Goal: Task Accomplishment & Management: Complete application form

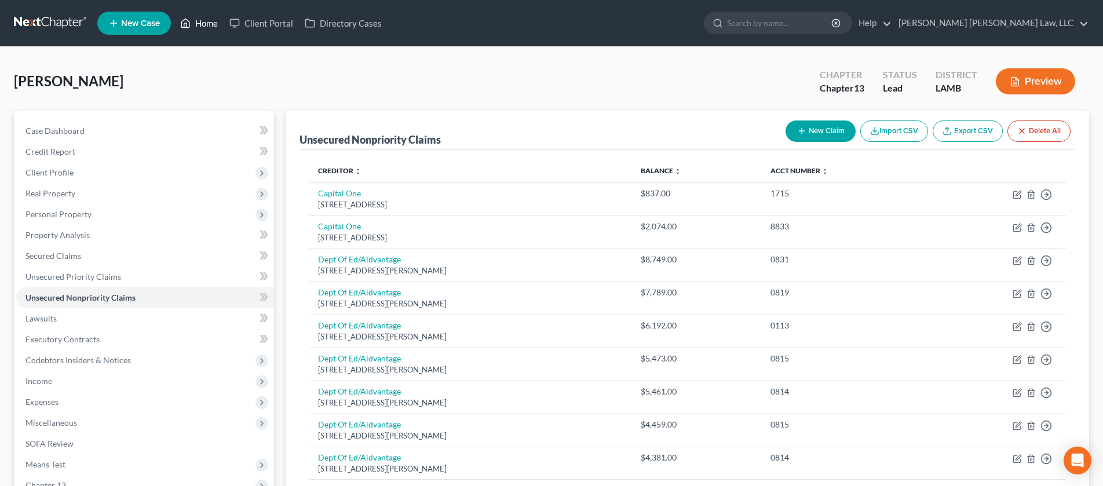
click at [185, 24] on polyline at bounding box center [185, 25] width 3 height 5
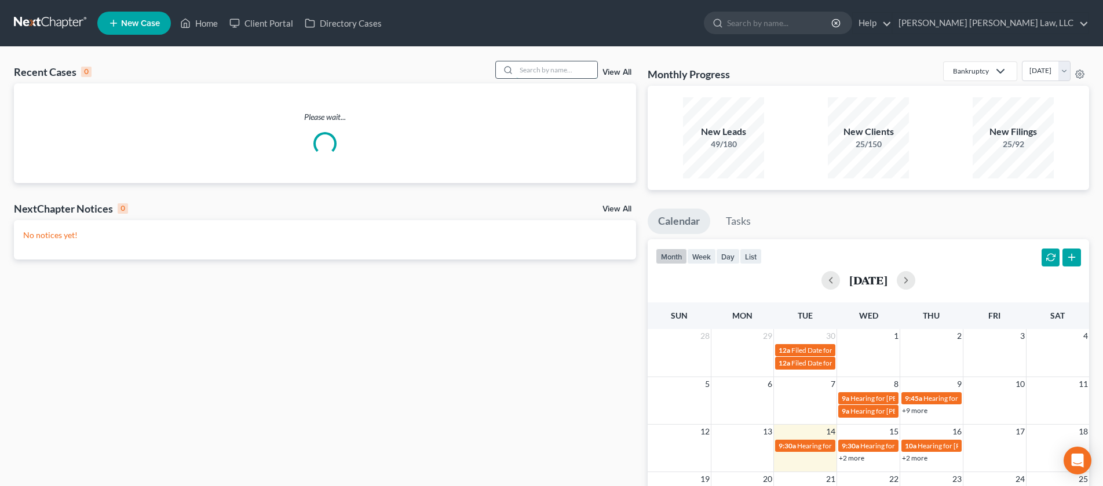
click at [556, 70] on input "search" at bounding box center [556, 69] width 81 height 17
type input "[PERSON_NAME]"
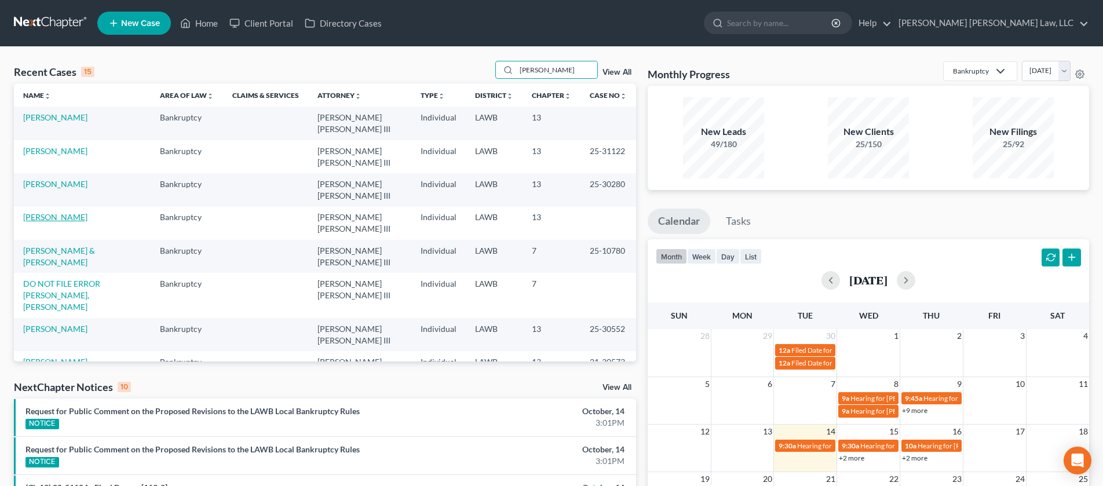
click at [54, 218] on link "[PERSON_NAME]" at bounding box center [55, 217] width 64 height 10
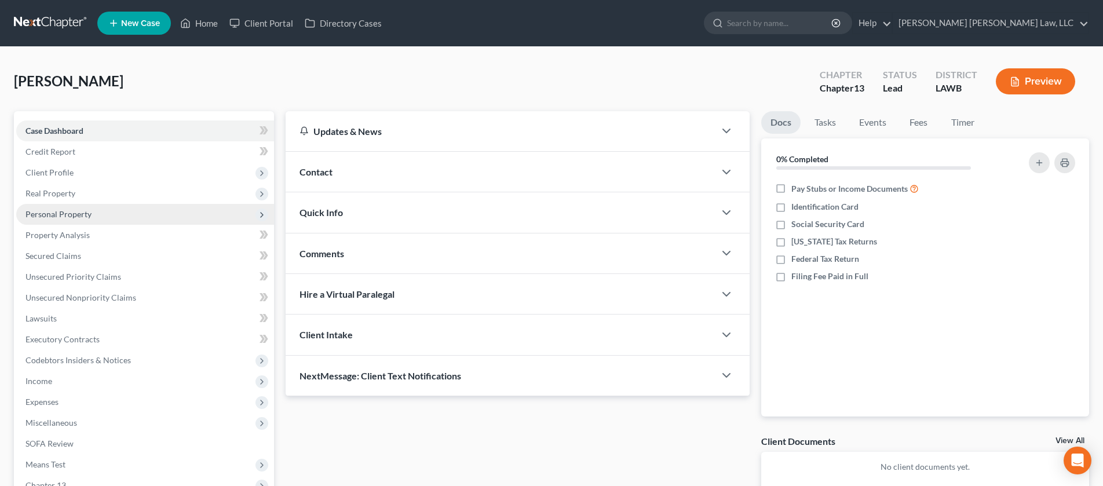
click at [108, 214] on span "Personal Property" at bounding box center [145, 214] width 258 height 21
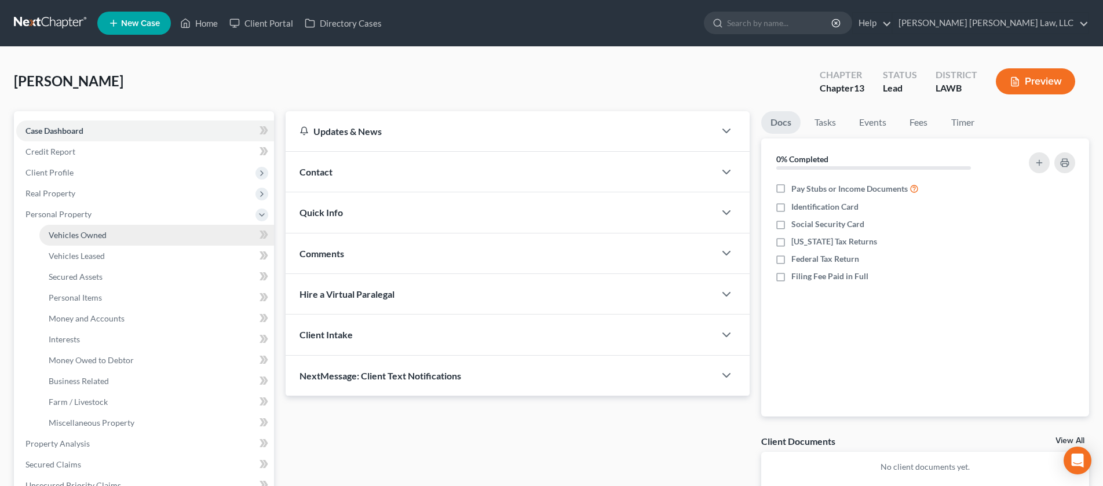
click at [115, 232] on link "Vehicles Owned" at bounding box center [156, 235] width 235 height 21
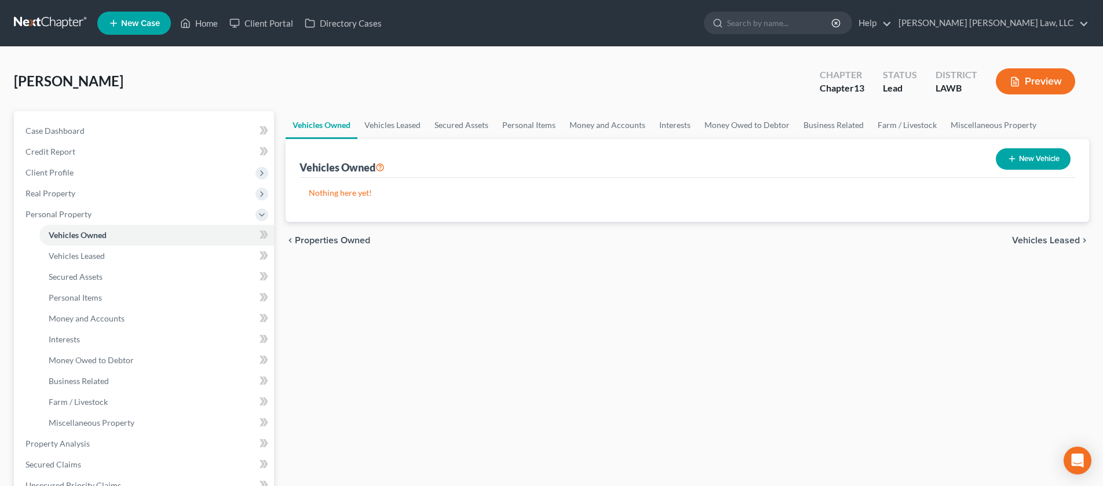
click at [1020, 161] on button "New Vehicle" at bounding box center [1033, 158] width 75 height 21
select select "0"
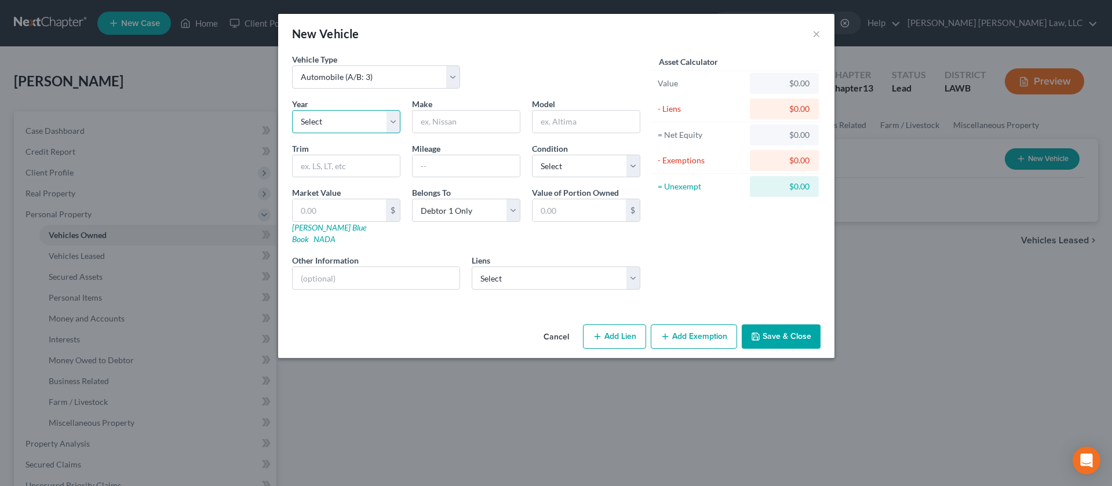
click at [381, 124] on select "Select 2026 2025 2024 2023 2022 2021 2020 2019 2018 2017 2016 2015 2014 2013 20…" at bounding box center [346, 121] width 108 height 23
select select "2"
click at [458, 116] on input "text" at bounding box center [465, 122] width 107 height 22
type input "Kia"
type input "Sportage"
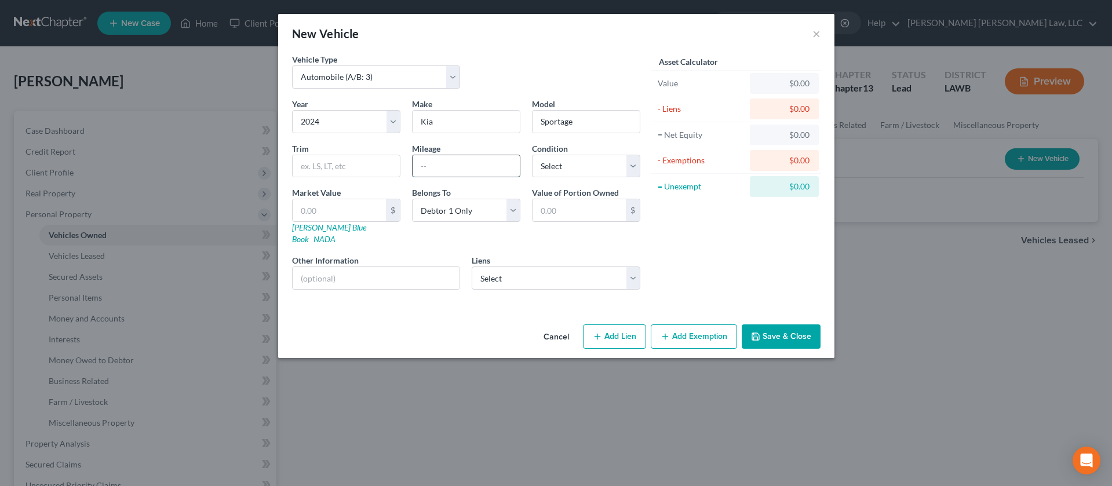
click at [432, 160] on input "text" at bounding box center [465, 166] width 107 height 22
type input "15984"
click at [622, 173] on select "Select Excellent Very Good Good Fair Poor" at bounding box center [586, 166] width 108 height 23
select select "1"
click at [587, 271] on select "Select Kia Fin Am - $42,532.00 World Fin - $419.00" at bounding box center [556, 277] width 169 height 23
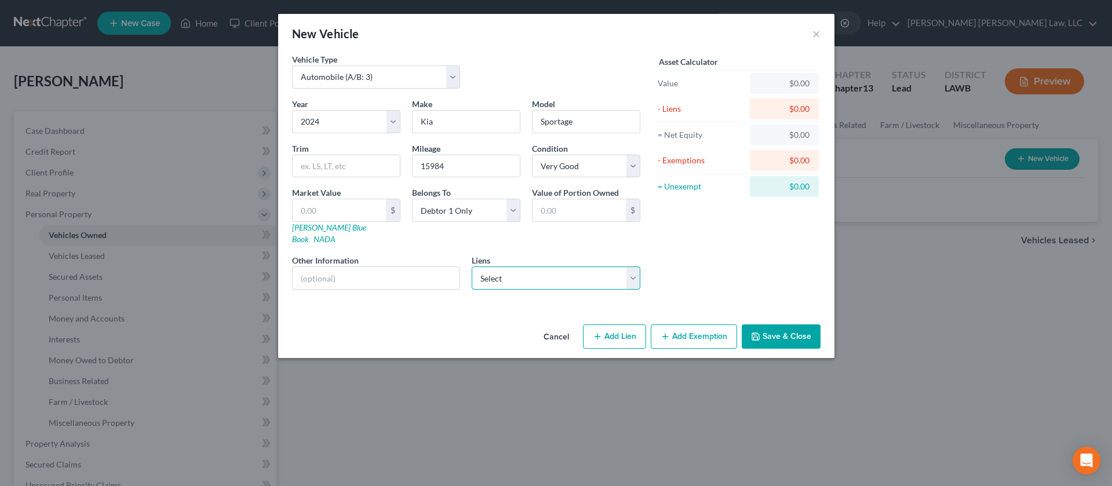
select select "0"
select select
select select "4"
select select "0"
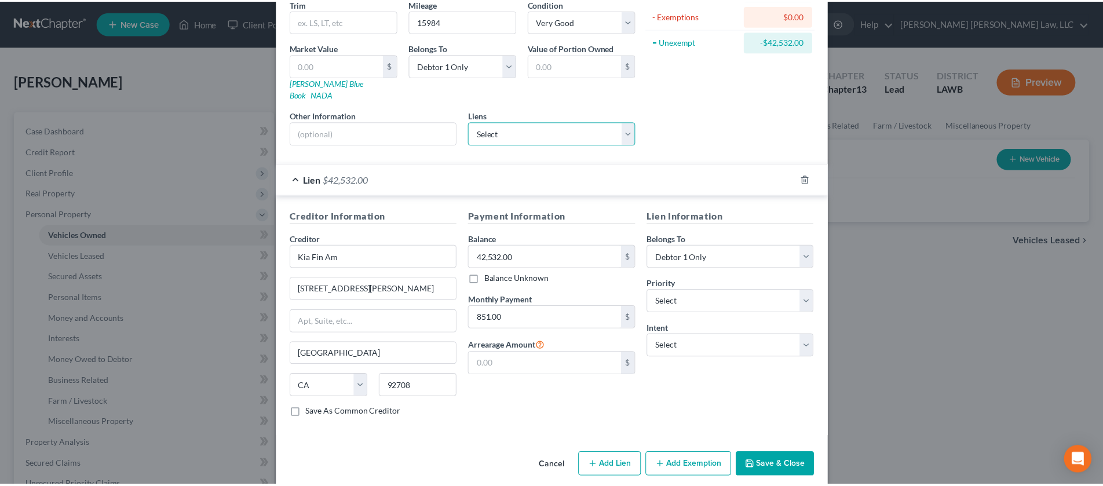
scroll to position [148, 0]
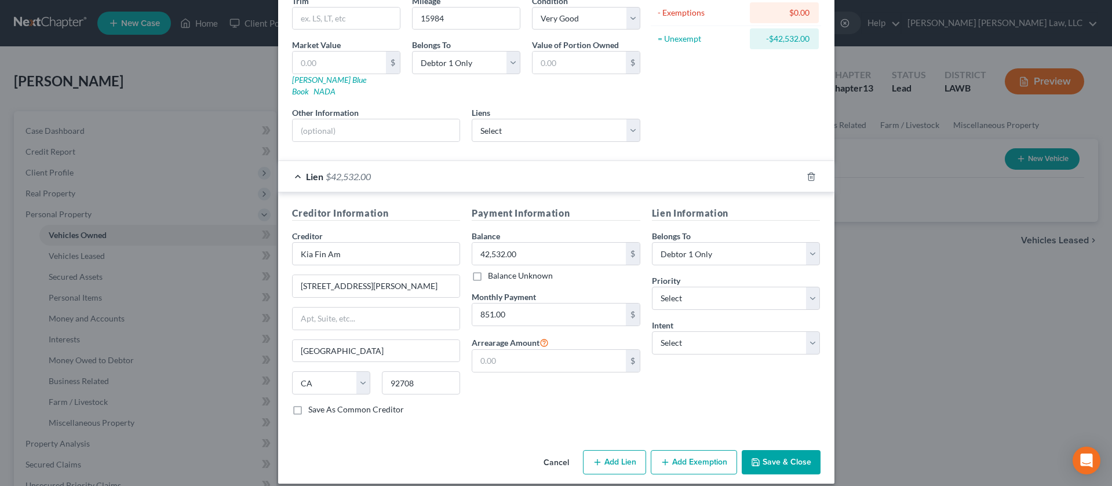
click at [789, 450] on button "Save & Close" at bounding box center [780, 462] width 79 height 24
